Goal: Task Accomplishment & Management: Manage account settings

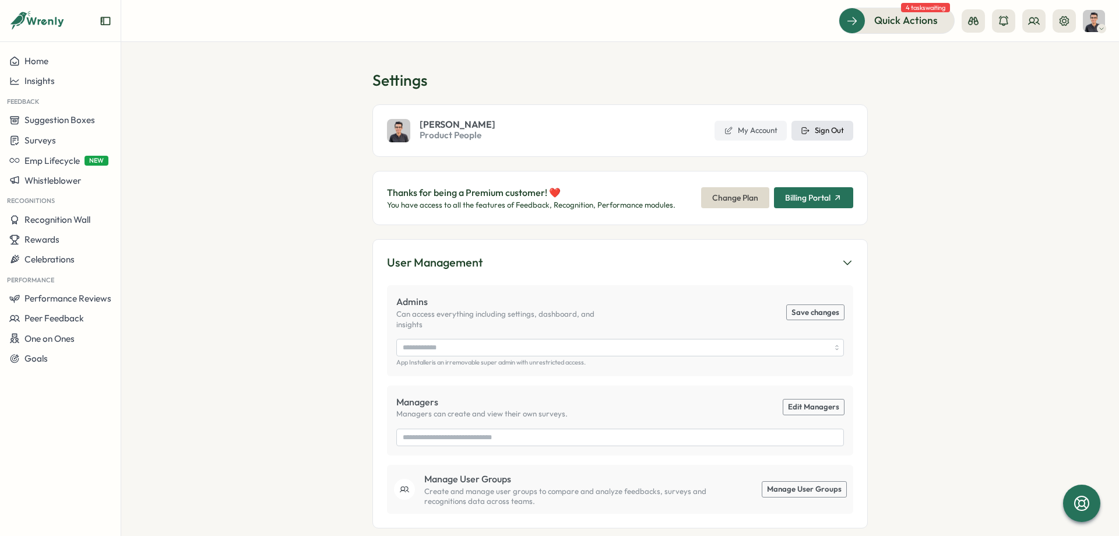
type input "**********"
click at [826, 135] on span "Sign Out" at bounding box center [829, 130] width 29 height 10
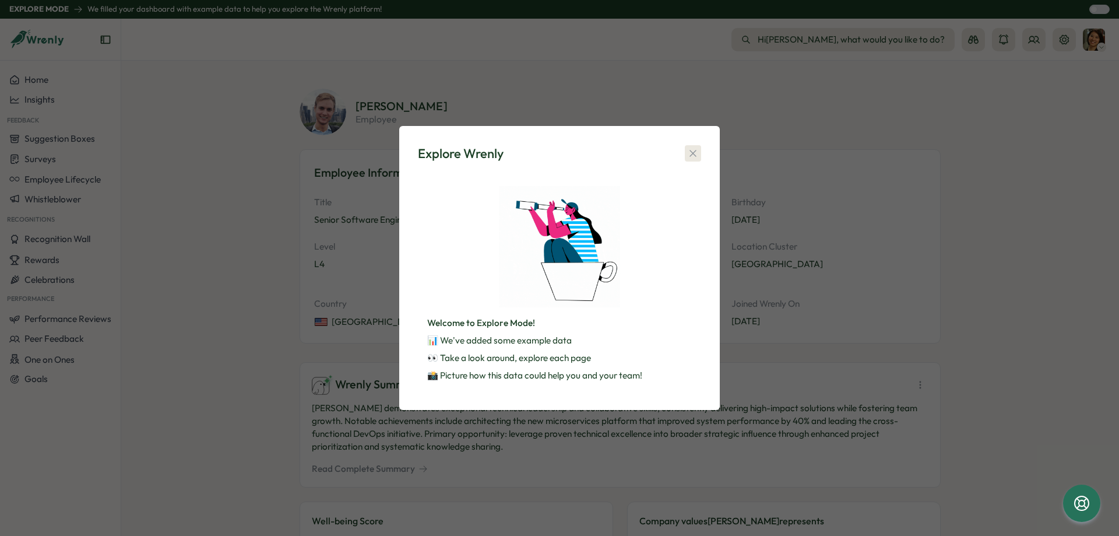
click at [695, 150] on icon "button" at bounding box center [693, 153] width 12 height 12
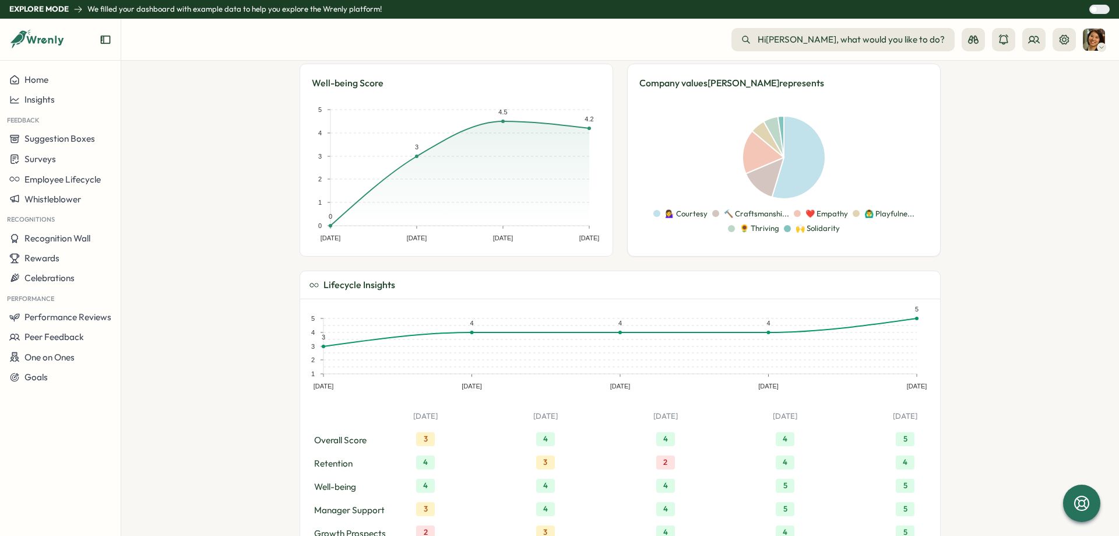
scroll to position [437, 0]
